Goal: Find specific page/section: Find specific page/section

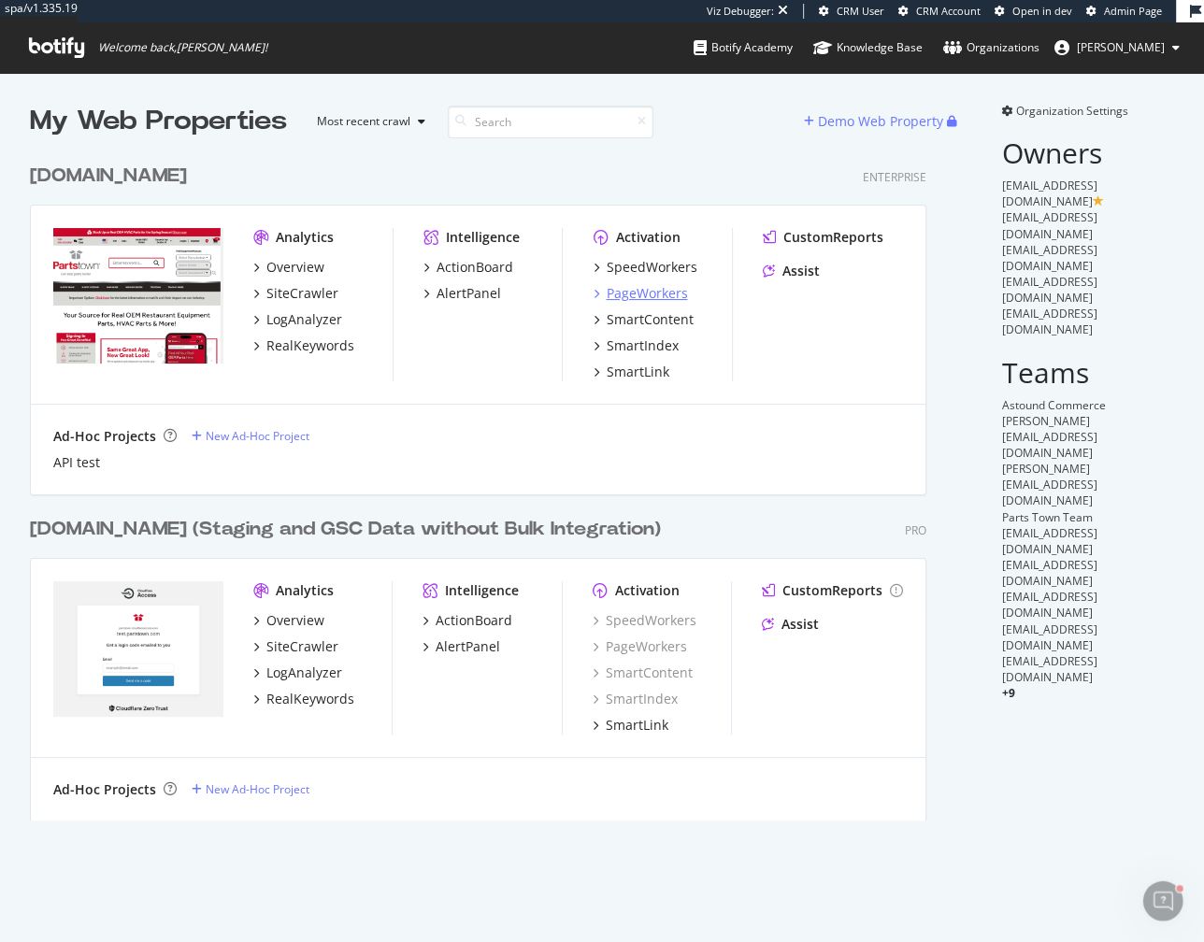
click at [639, 299] on div "PageWorkers" at bounding box center [646, 293] width 81 height 19
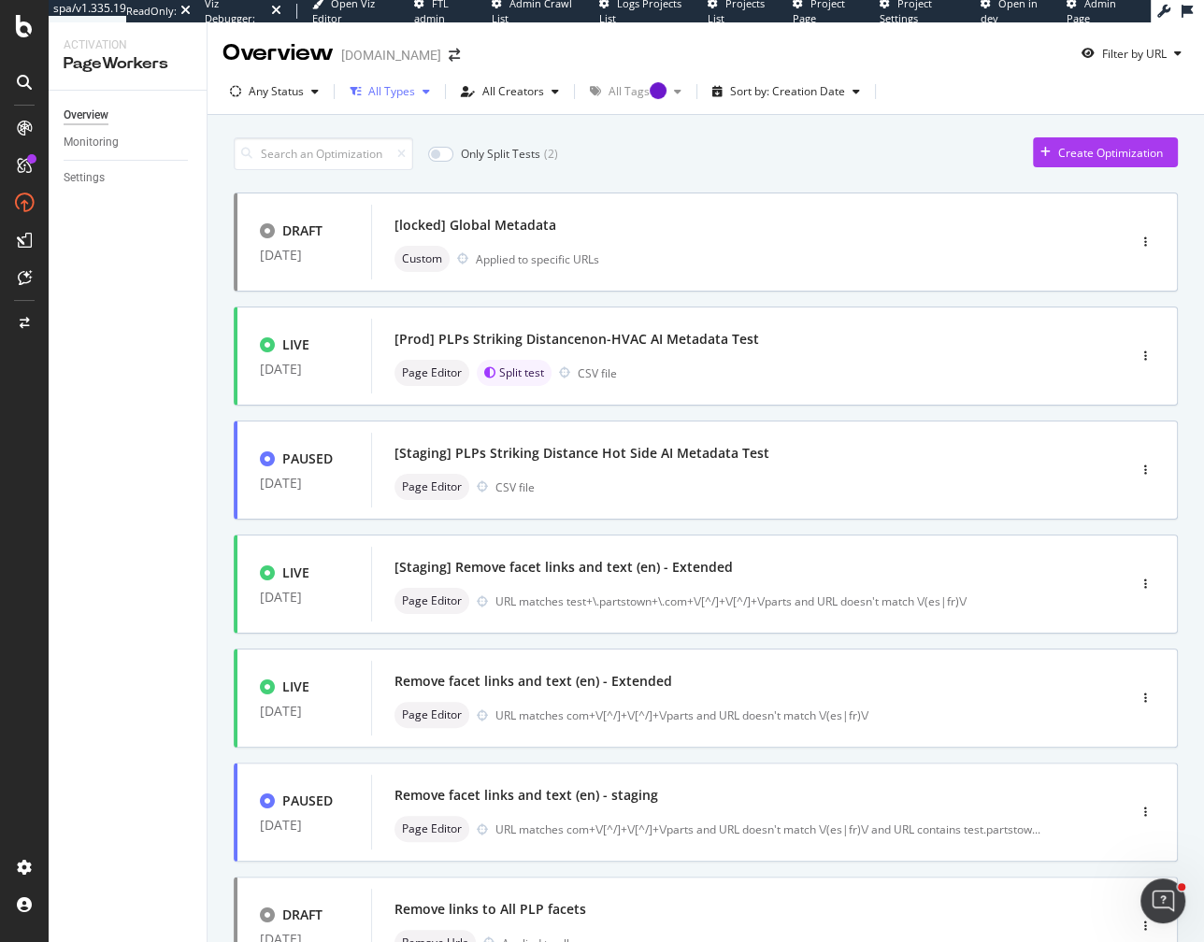
click at [391, 95] on div "All Types" at bounding box center [391, 91] width 47 height 11
click at [293, 91] on div "Any Status" at bounding box center [276, 91] width 55 height 11
click at [244, 219] on div at bounding box center [245, 223] width 15 height 15
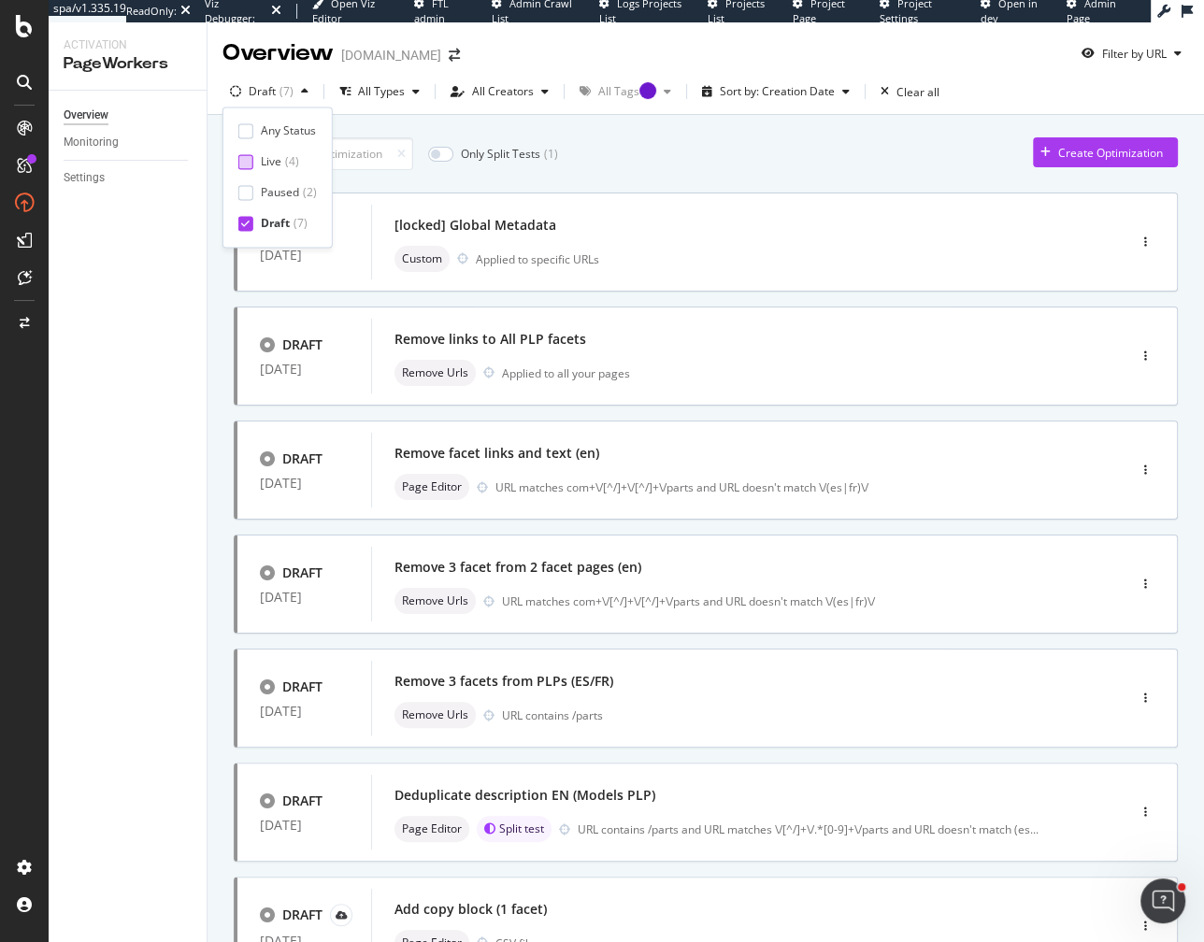
click at [245, 164] on div at bounding box center [245, 161] width 15 height 15
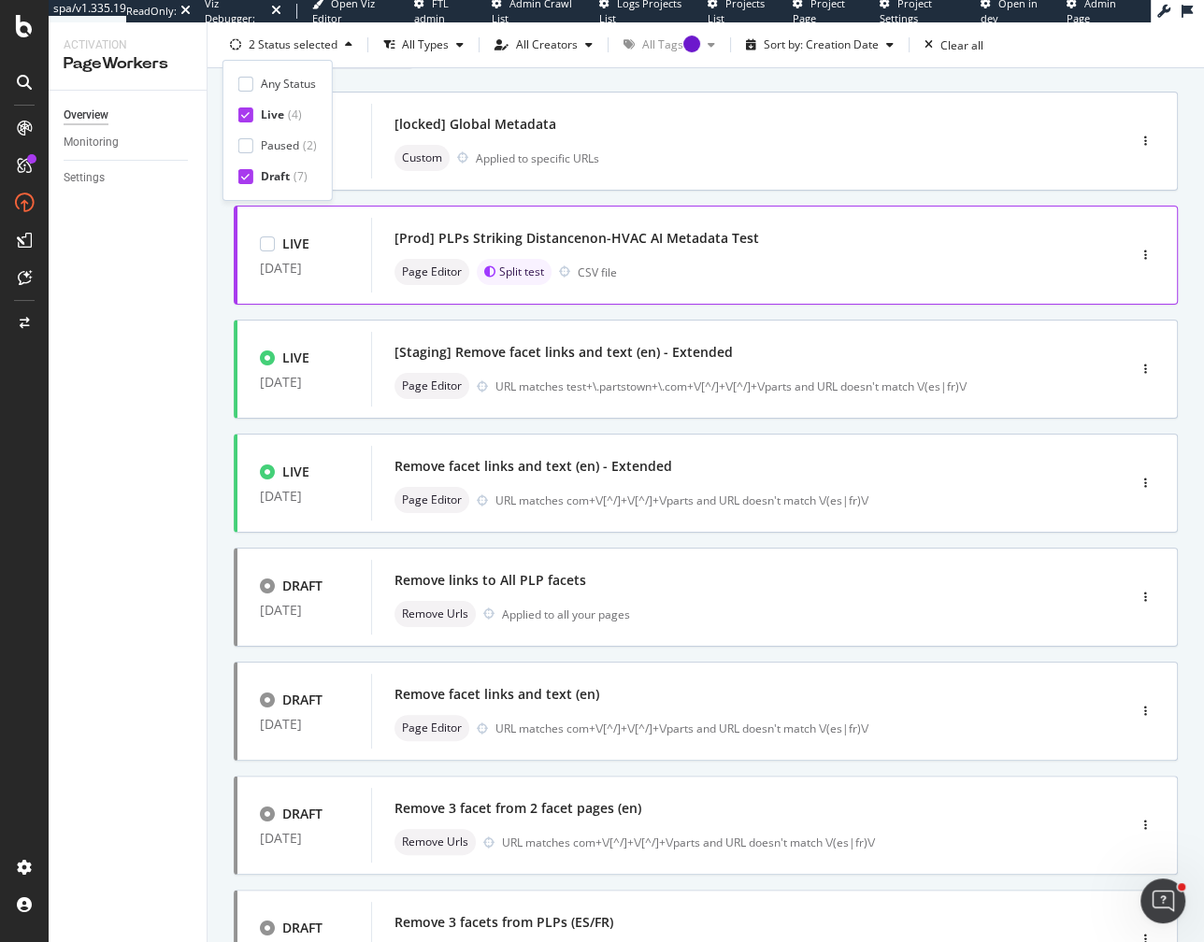
scroll to position [179, 0]
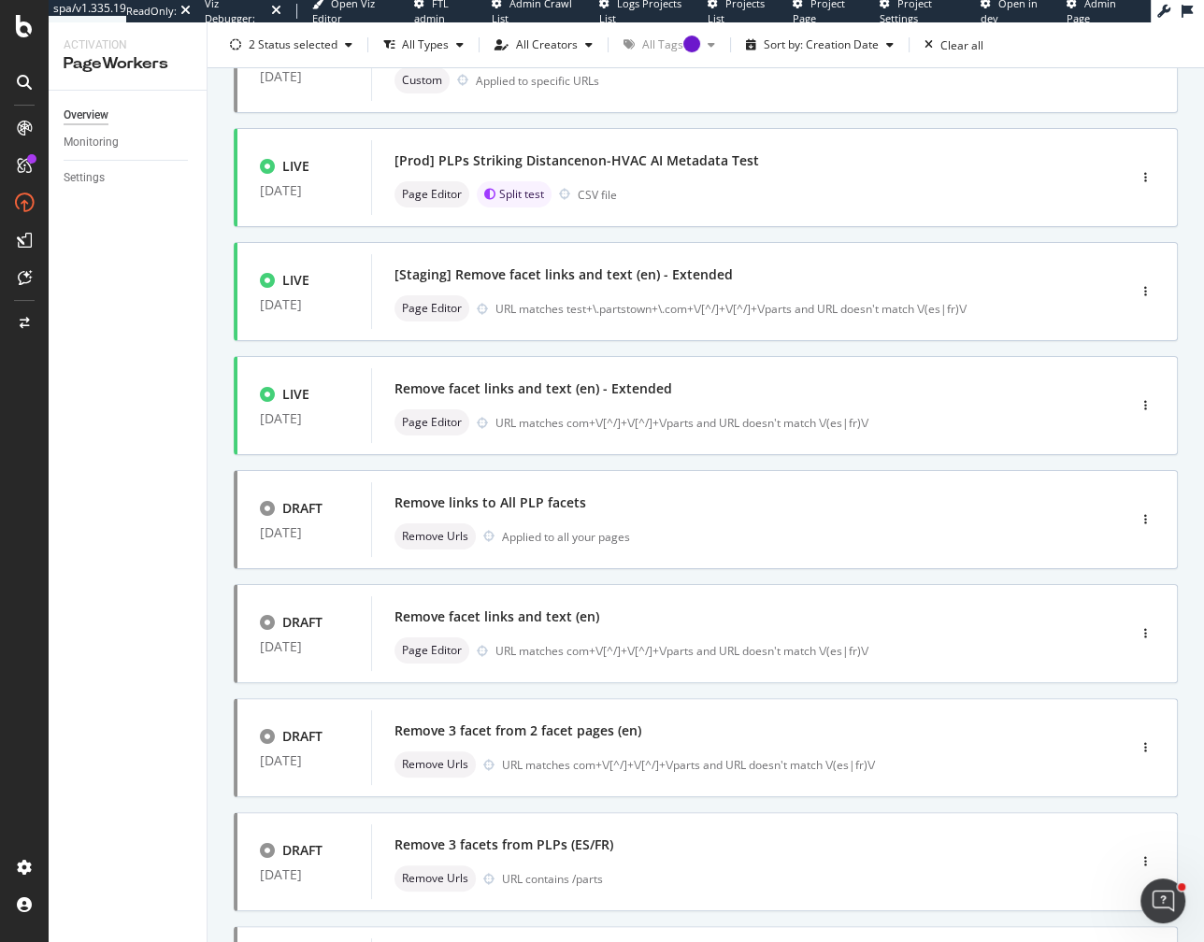
click at [157, 682] on div "Overview Monitoring Settings" at bounding box center [128, 517] width 158 height 852
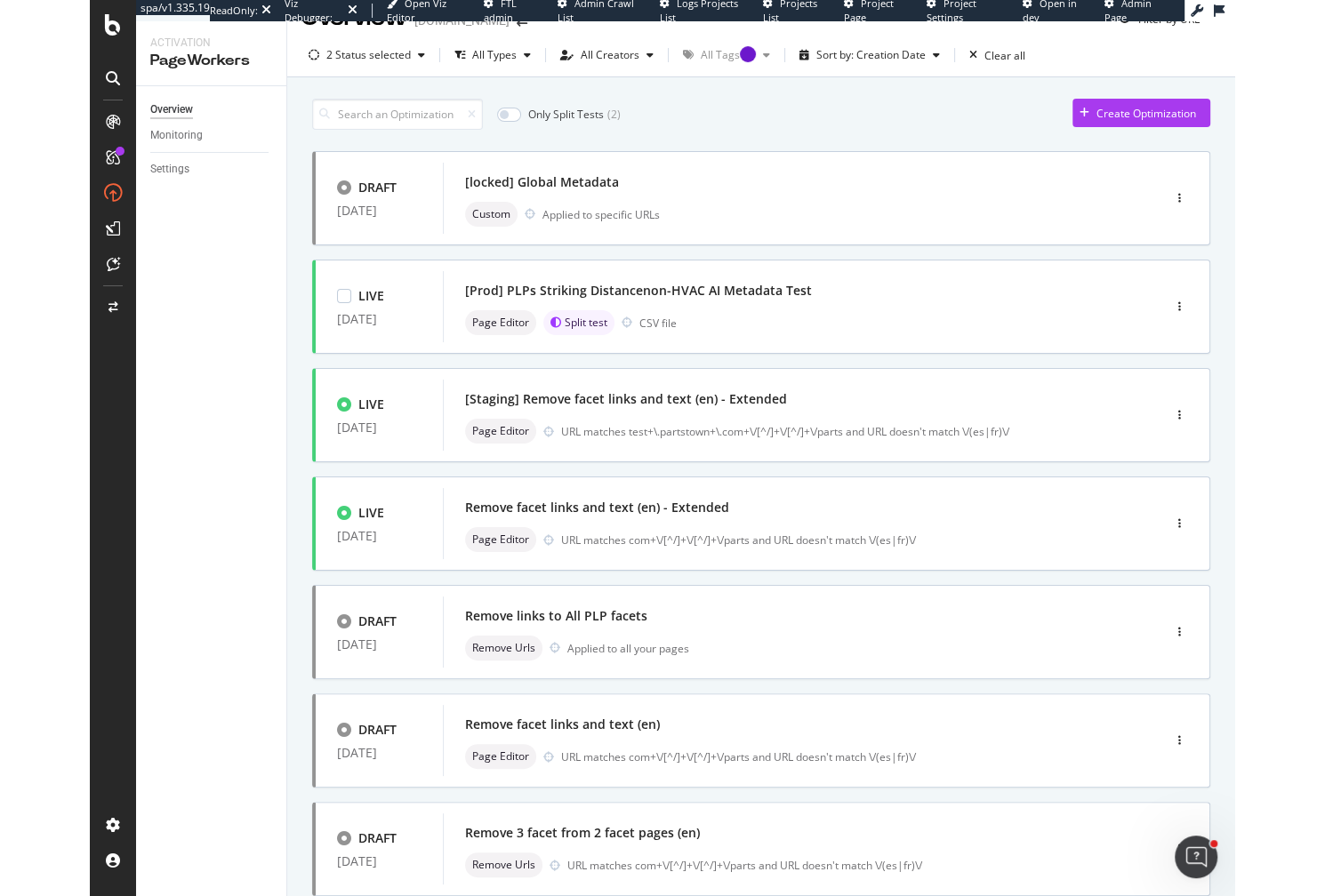
scroll to position [0, 0]
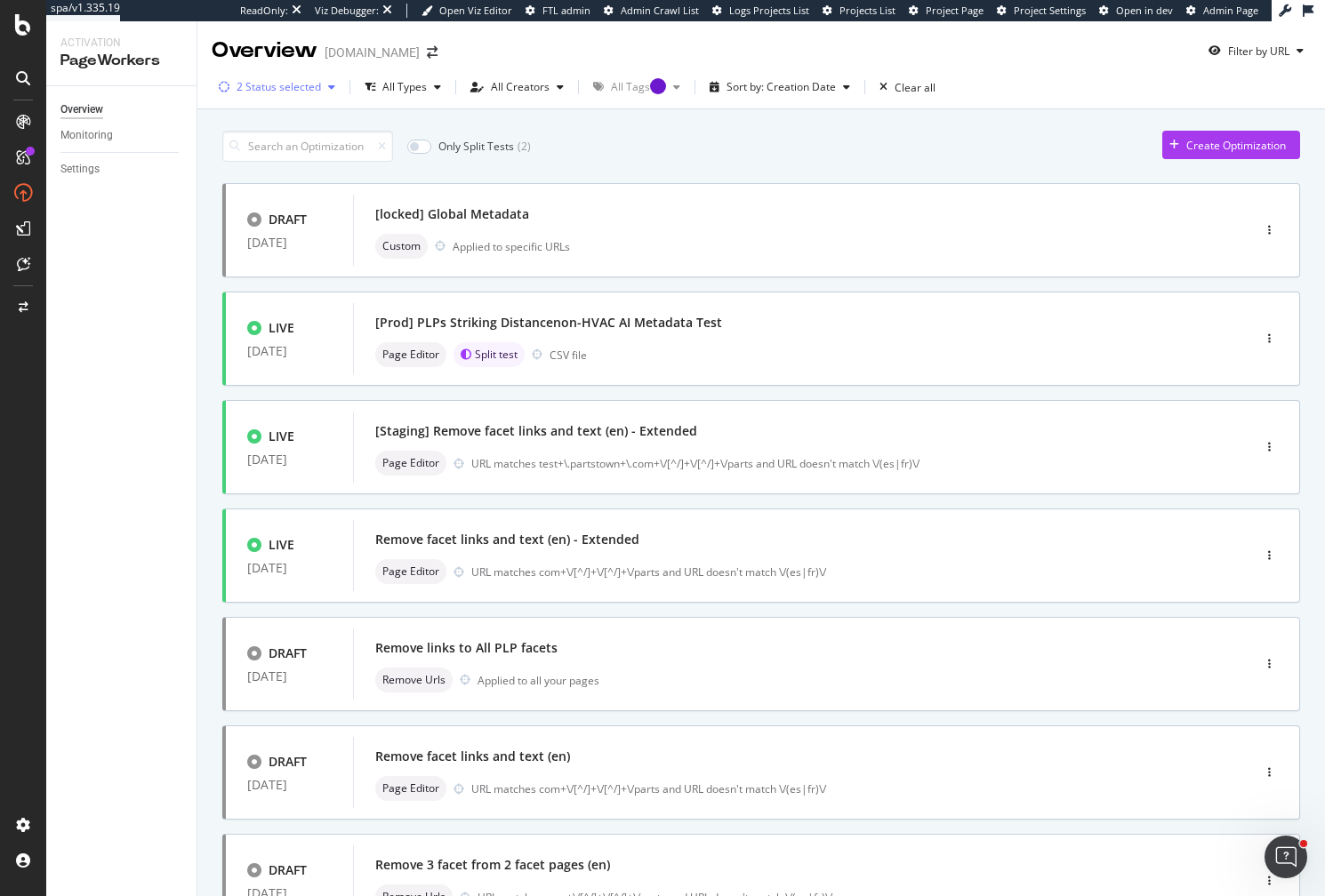
click at [281, 92] on div "2 Status selected" at bounding box center [279, 87] width 85 height 10
